Goal: Information Seeking & Learning: Learn about a topic

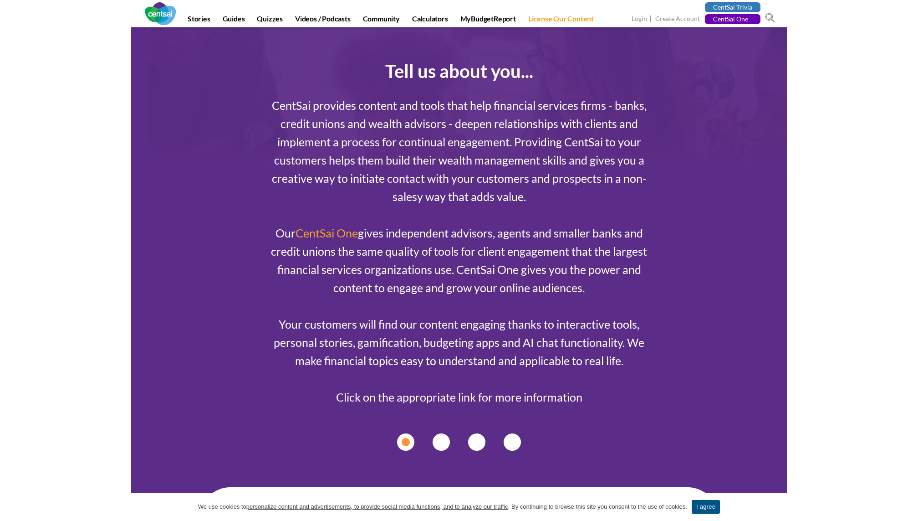
click at [771, 15] on span at bounding box center [771, 18] width 10 height 10
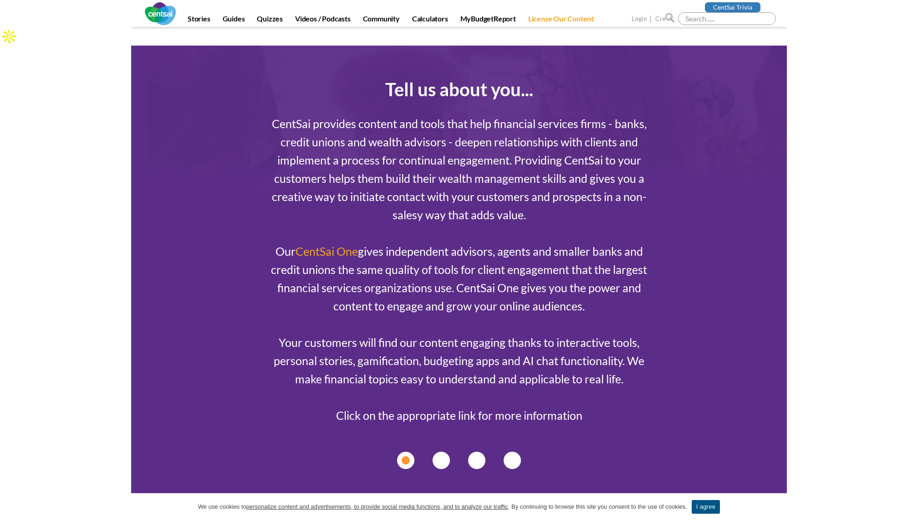
click at [697, 16] on input "search" at bounding box center [727, 18] width 98 height 13
type input "snowball"
click at [666, 13] on input "GO" at bounding box center [671, 18] width 10 height 10
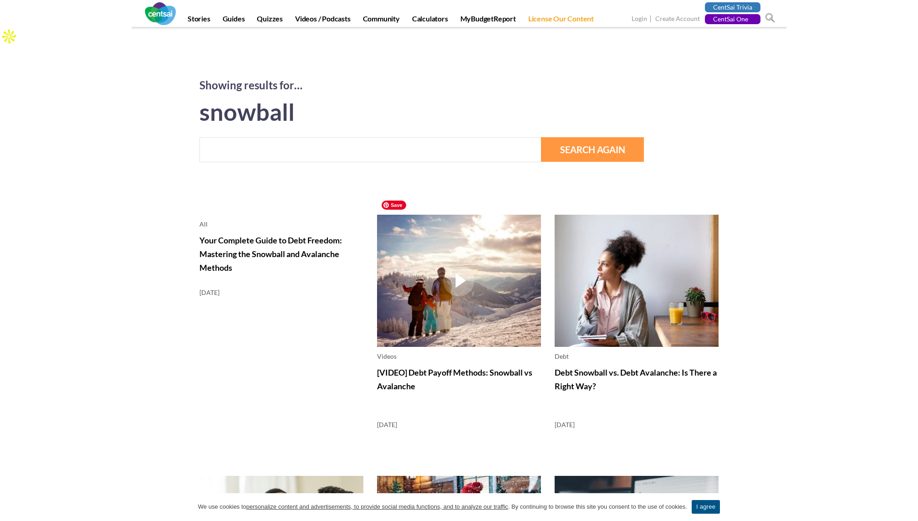
click at [468, 284] on img at bounding box center [459, 281] width 164 height 132
